Goal: Information Seeking & Learning: Learn about a topic

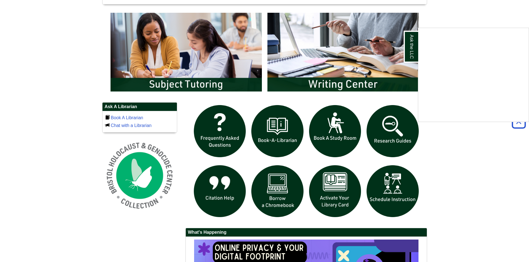
scroll to position [333, 0]
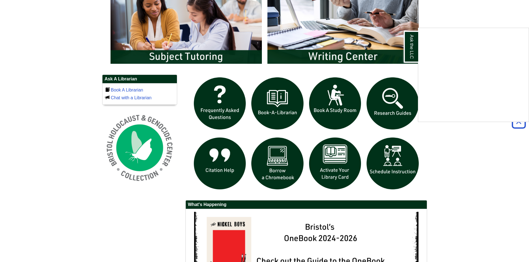
click at [395, 111] on div "Ask the LLC" at bounding box center [264, 131] width 529 height 262
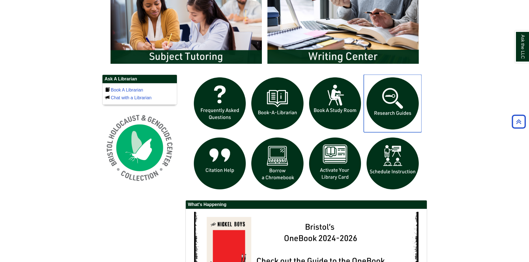
click at [395, 111] on img "slideshow" at bounding box center [393, 104] width 58 height 58
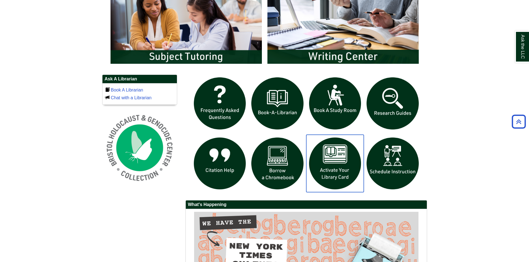
click at [344, 154] on img "slideshow" at bounding box center [335, 164] width 58 height 58
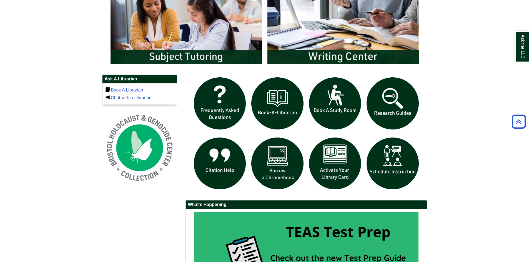
drag, startPoint x: 426, startPoint y: 115, endPoint x: 387, endPoint y: 120, distance: 38.9
click at [423, 114] on div at bounding box center [305, 135] width 241 height 120
click at [381, 121] on img "slideshow" at bounding box center [393, 104] width 58 height 58
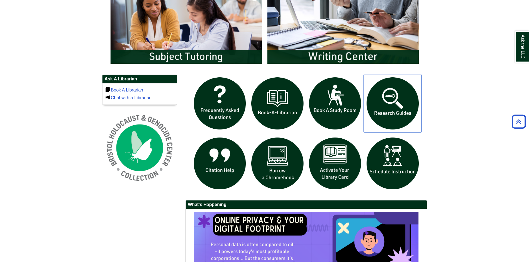
click at [397, 106] on img "slideshow" at bounding box center [393, 104] width 58 height 58
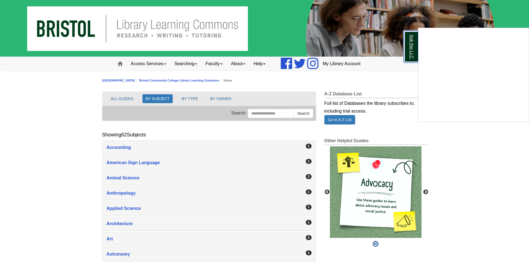
click at [406, 61] on link "Ask the LLC" at bounding box center [411, 47] width 14 height 32
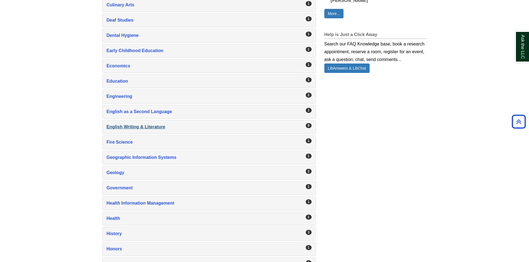
scroll to position [416, 0]
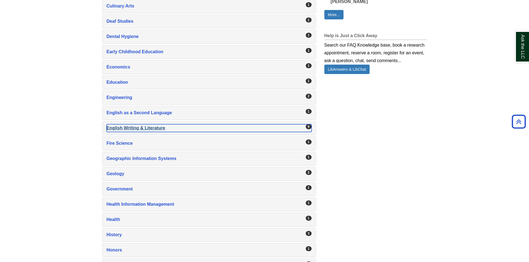
click at [157, 131] on div "English Writing & Literature , 9 guides" at bounding box center [209, 128] width 205 height 8
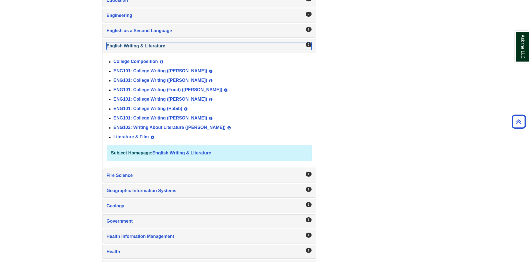
scroll to position [500, 0]
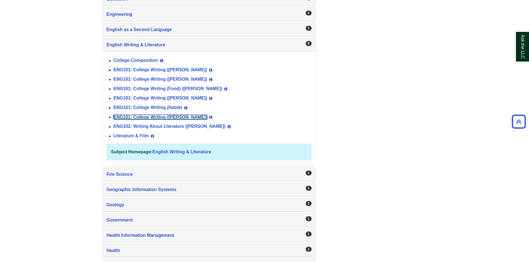
click at [165, 119] on link "ENG101: College Writing ([PERSON_NAME])" at bounding box center [161, 117] width 94 height 5
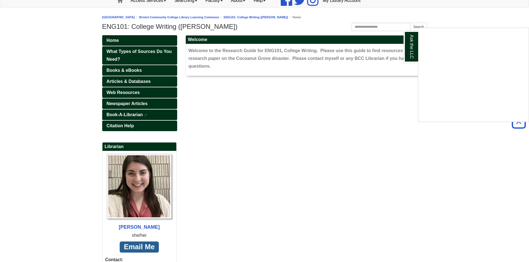
scroll to position [62, 0]
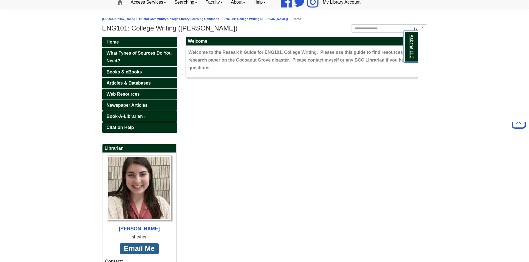
click at [405, 61] on link "Ask the LLC" at bounding box center [411, 47] width 14 height 32
click at [162, 53] on span "What Types of Sources Do You Need?" at bounding box center [139, 57] width 65 height 12
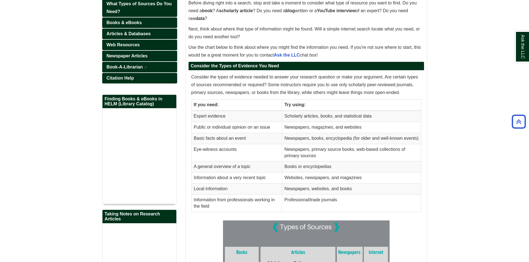
scroll to position [83, 0]
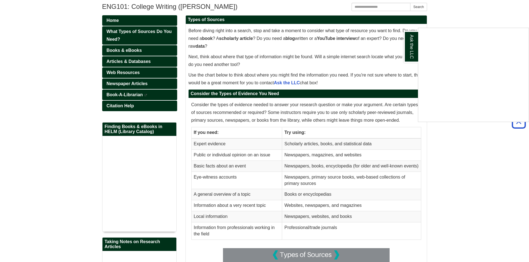
click at [162, 49] on div "Ask the LLC" at bounding box center [264, 131] width 529 height 262
click at [162, 49] on link "Books & eBooks" at bounding box center [139, 50] width 75 height 11
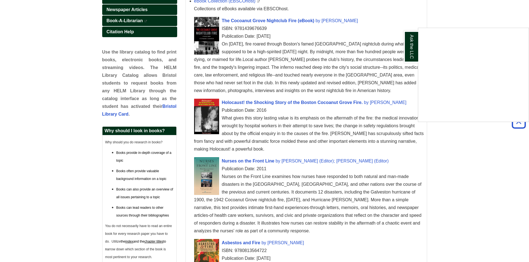
scroll to position [167, 0]
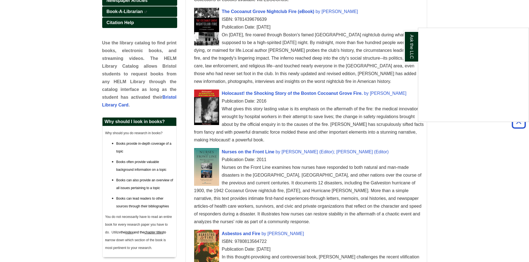
click at [411, 64] on div "Ask the LLC" at bounding box center [264, 131] width 529 height 262
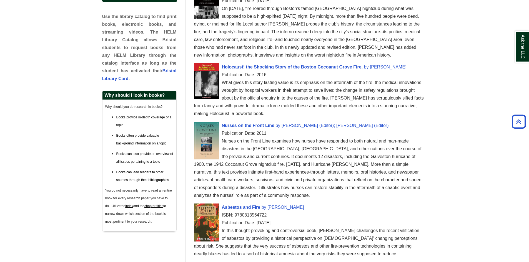
scroll to position [194, 0]
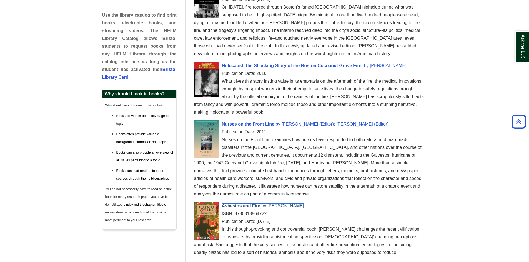
click at [248, 208] on span "Asbestos and Fire" at bounding box center [241, 206] width 39 height 5
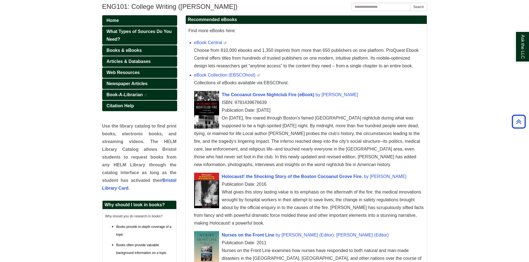
scroll to position [0, 0]
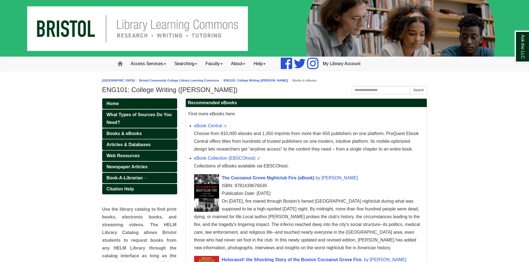
click at [164, 146] on link "Articles & Databases" at bounding box center [139, 145] width 75 height 11
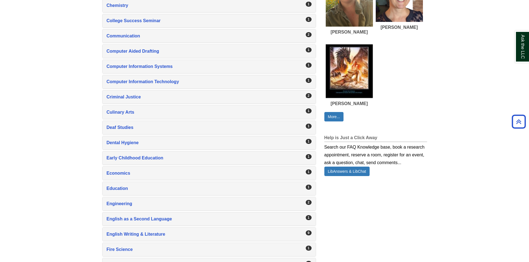
scroll to position [250, 0]
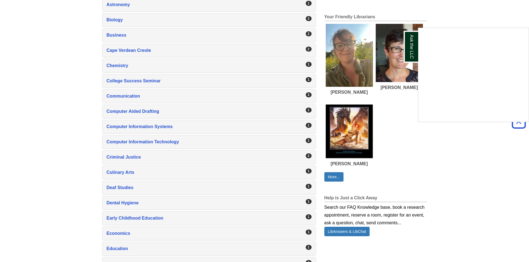
click at [213, 46] on div "Ask the LLC" at bounding box center [264, 131] width 529 height 262
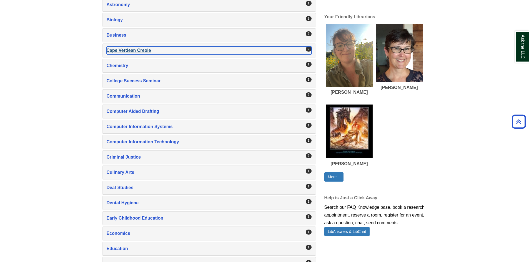
click at [212, 50] on div "Cape Verdean Creole , 2 guides" at bounding box center [209, 51] width 205 height 8
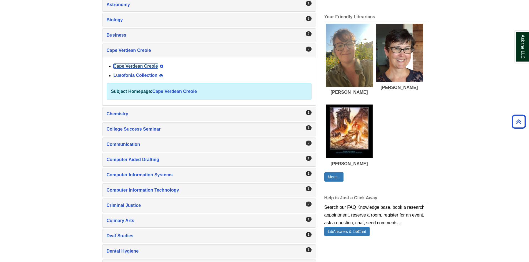
click at [153, 66] on link "Cape Verdean Creole" at bounding box center [136, 66] width 44 height 5
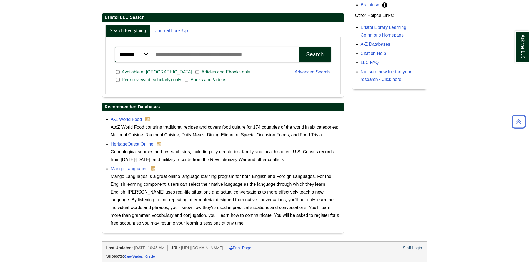
scroll to position [142, 0]
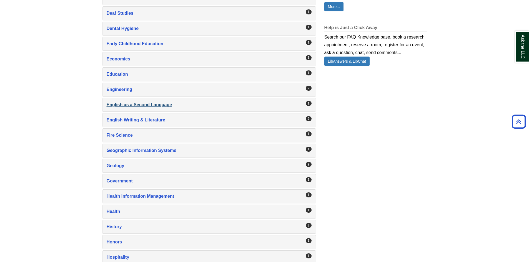
scroll to position [389, 0]
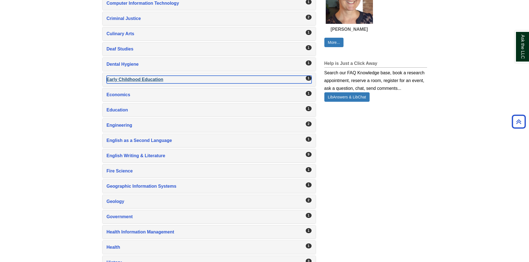
click at [128, 77] on div "Early Childhood Education , 1 guides" at bounding box center [209, 80] width 205 height 8
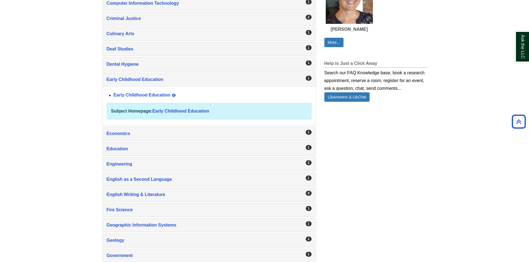
click at [151, 92] on div "Early Childhood Education View Guide Info" at bounding box center [213, 95] width 198 height 9
click at [0, 0] on div "Ask the LLC" at bounding box center [0, 0] width 0 height 0
click at [152, 95] on link "Early Childhood Education" at bounding box center [142, 95] width 57 height 5
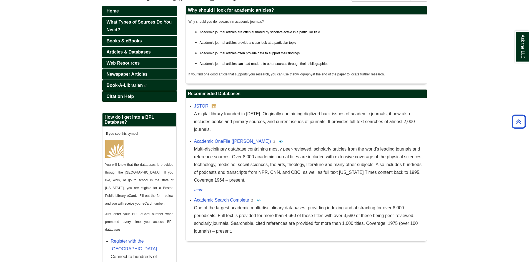
scroll to position [56, 0]
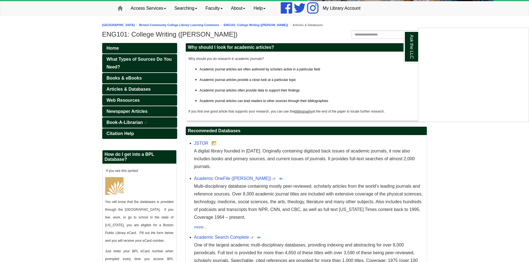
click at [225, 230] on div "Ask the LLC" at bounding box center [264, 131] width 529 height 262
click at [228, 235] on link "Academic Search Complete" at bounding box center [221, 237] width 55 height 5
click at [153, 101] on link "Web Resources" at bounding box center [139, 100] width 75 height 11
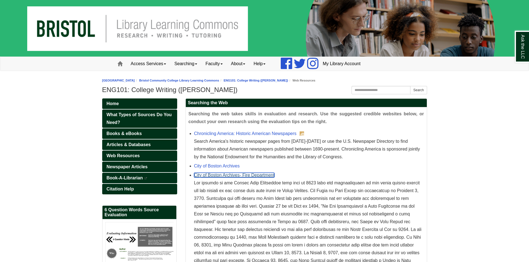
click at [230, 176] on link "City of Boston Archives- Fire Department" at bounding box center [234, 175] width 80 height 5
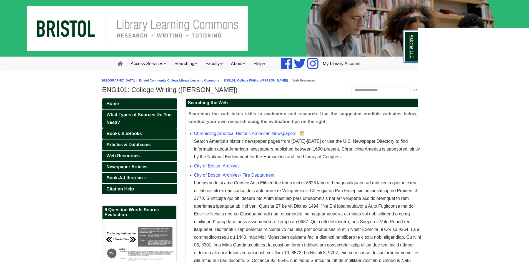
click at [412, 61] on link "Ask the LLC" at bounding box center [411, 47] width 14 height 32
